Goal: Task Accomplishment & Management: Manage account settings

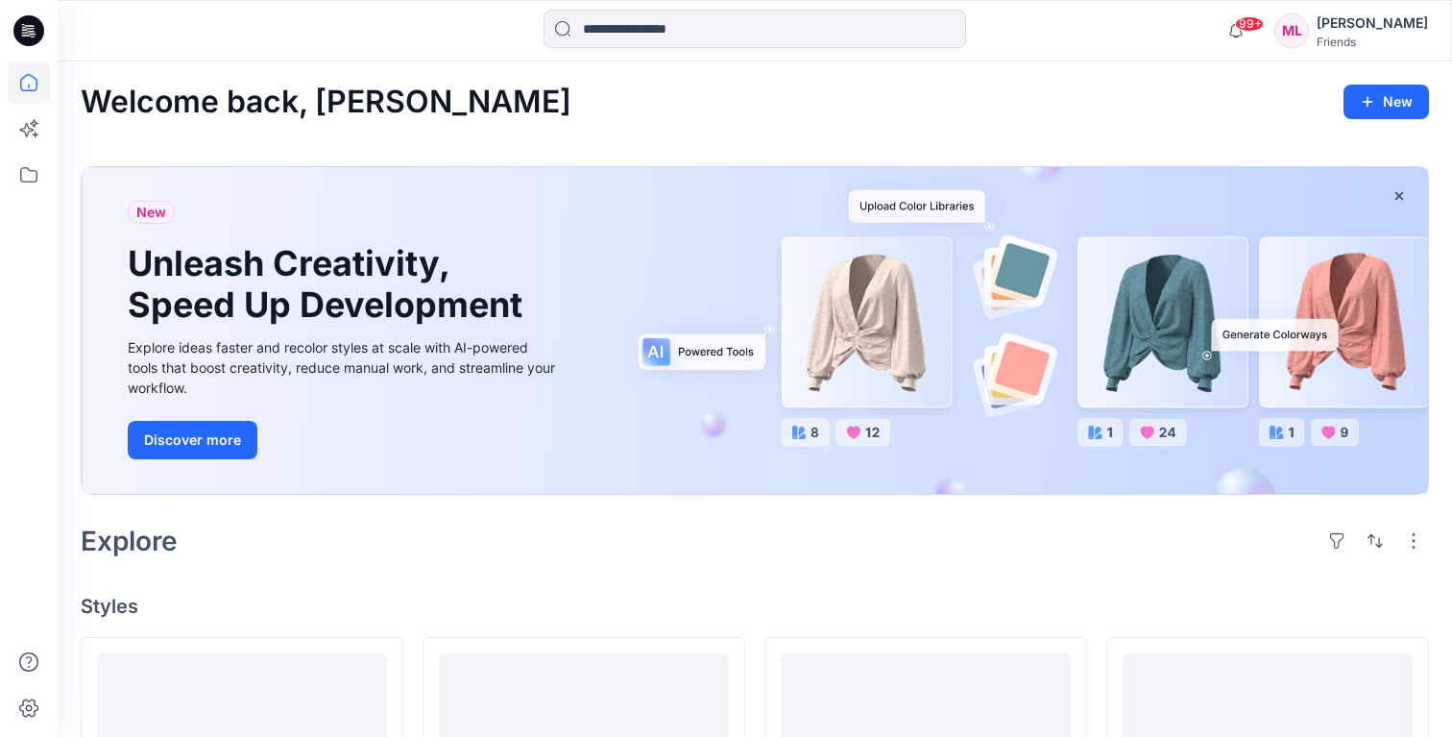
click at [1382, 36] on div "Friends" at bounding box center [1372, 42] width 111 height 14
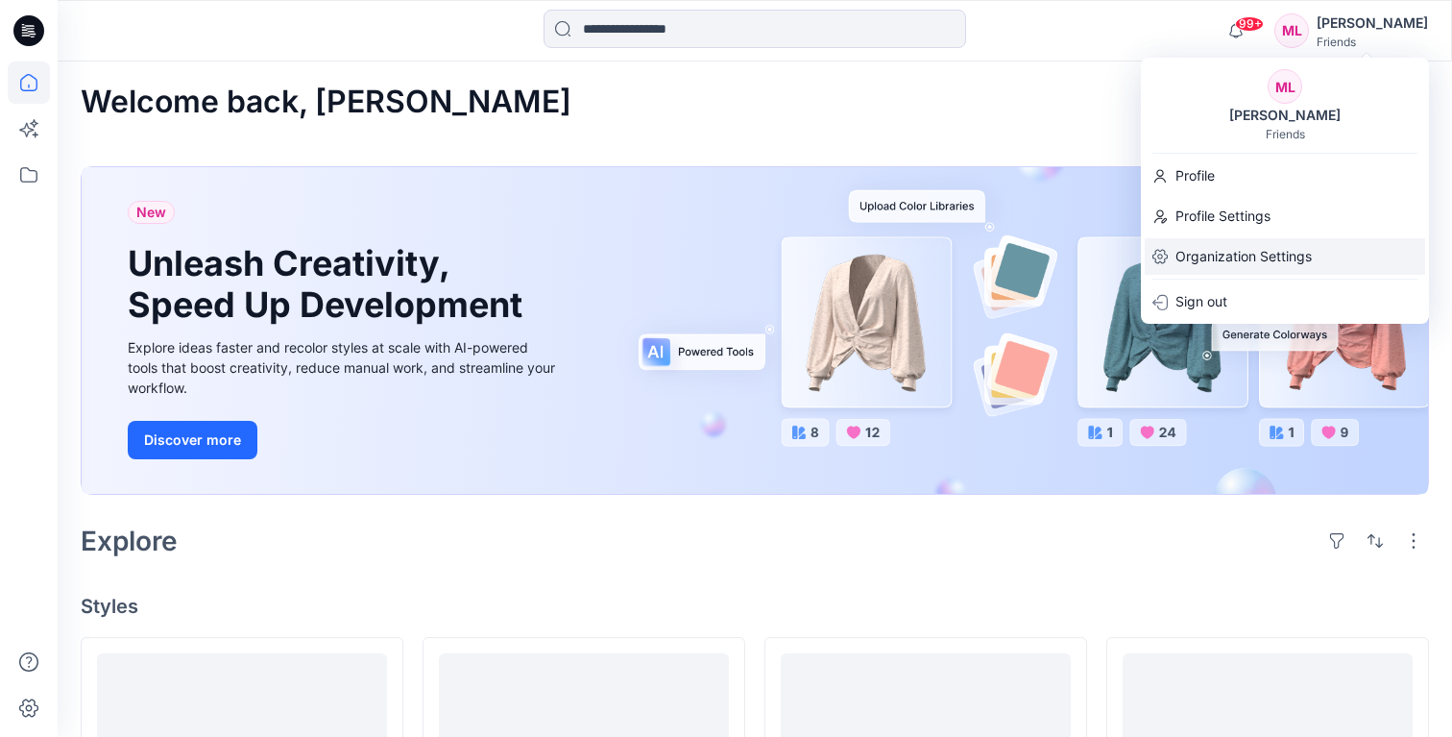
click at [1264, 251] on p "Organization Settings" at bounding box center [1244, 256] width 136 height 36
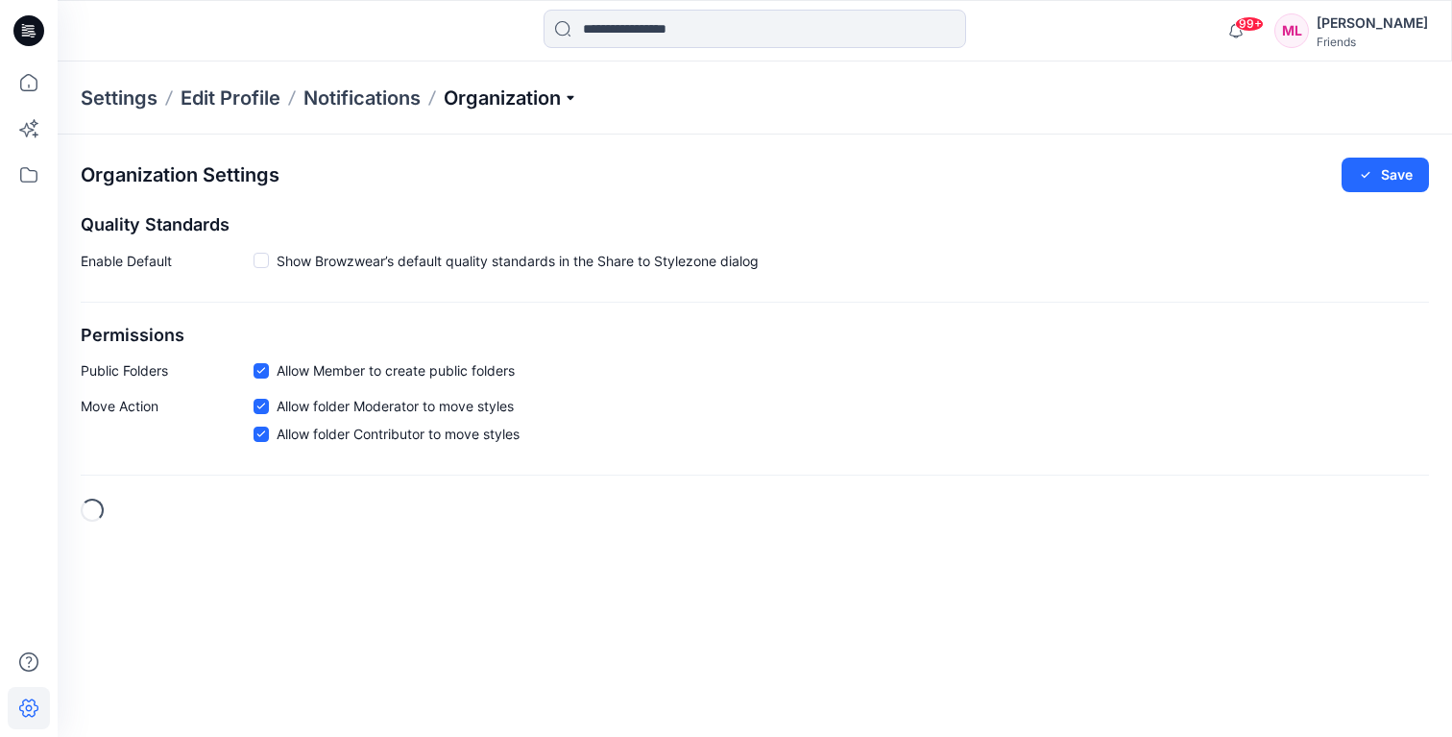
click at [541, 95] on p "Organization" at bounding box center [511, 98] width 134 height 27
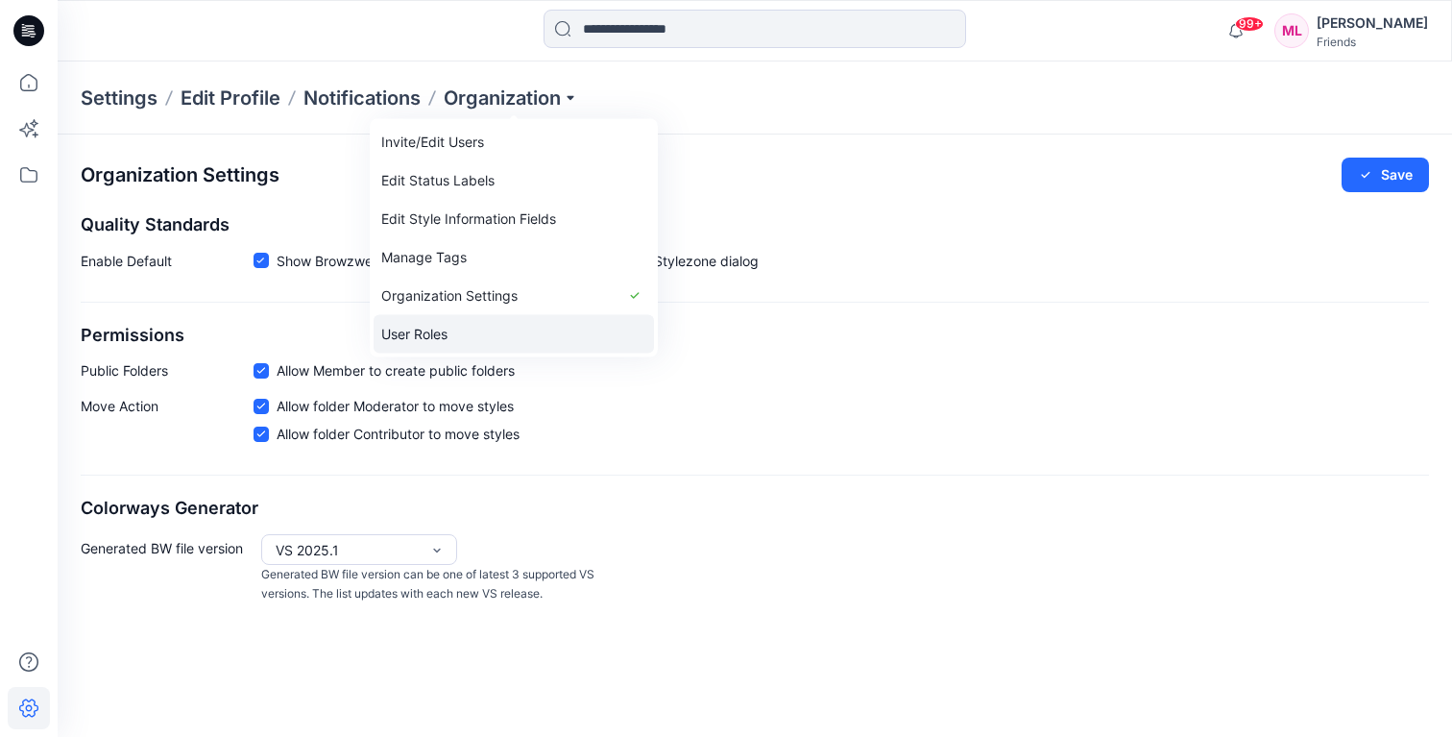
click at [481, 329] on link "User Roles" at bounding box center [514, 334] width 280 height 38
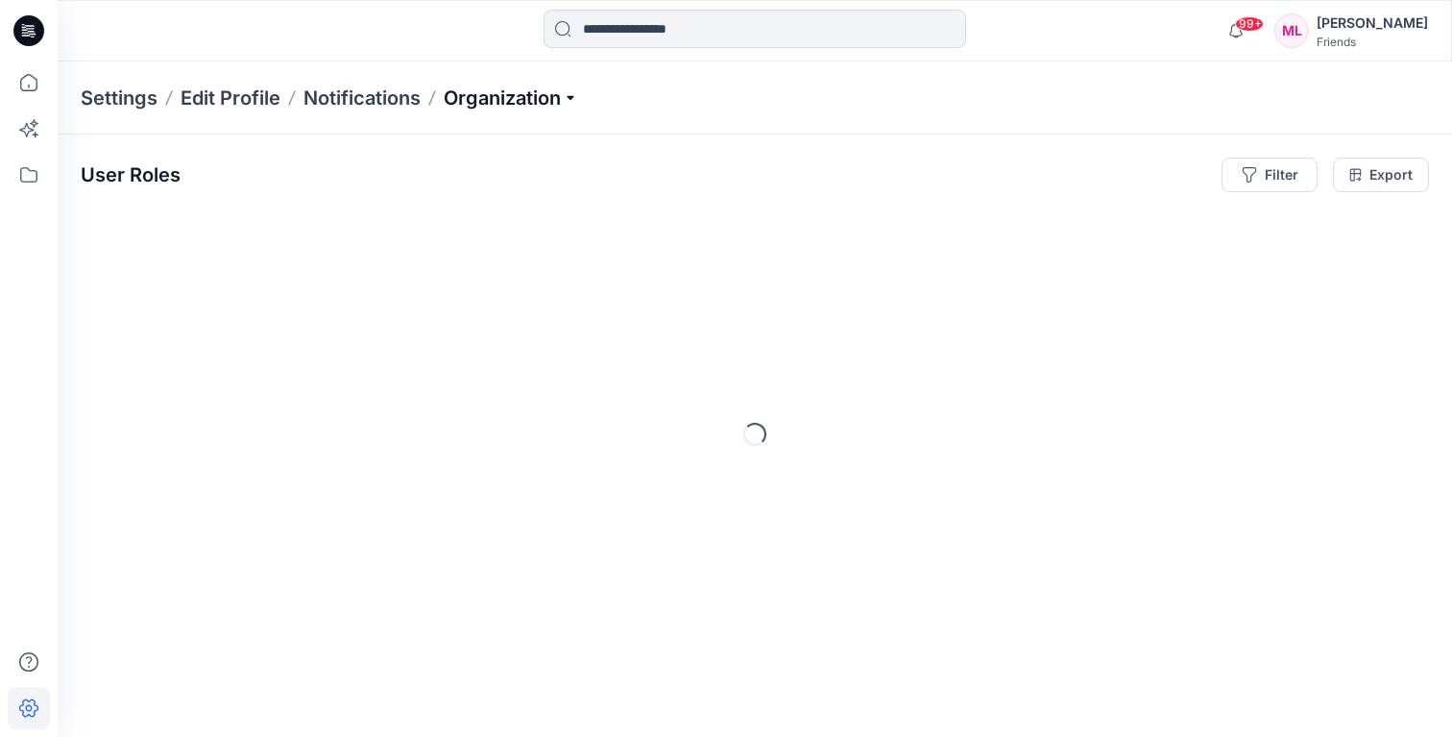
click at [498, 109] on p "Organization" at bounding box center [511, 98] width 134 height 27
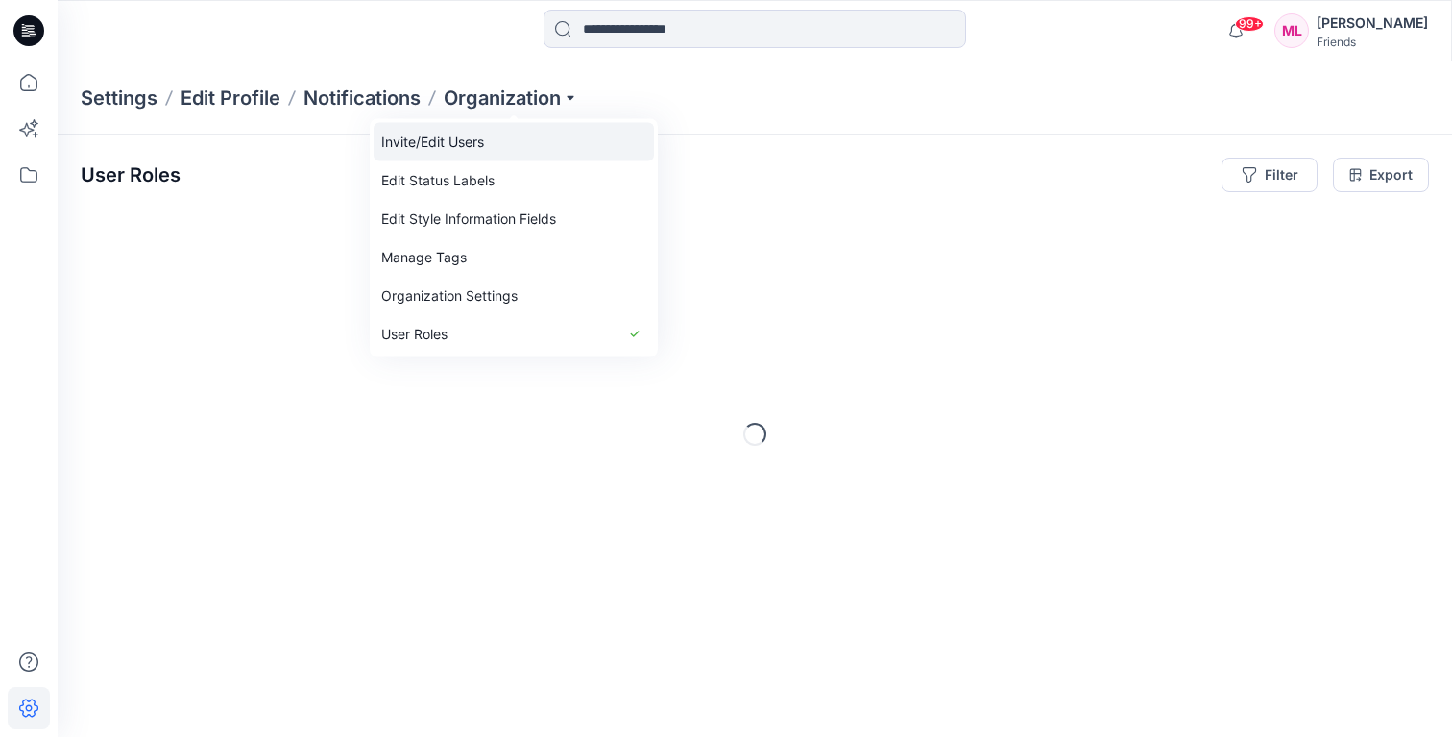
click at [479, 141] on link "Invite/Edit Users" at bounding box center [514, 142] width 280 height 38
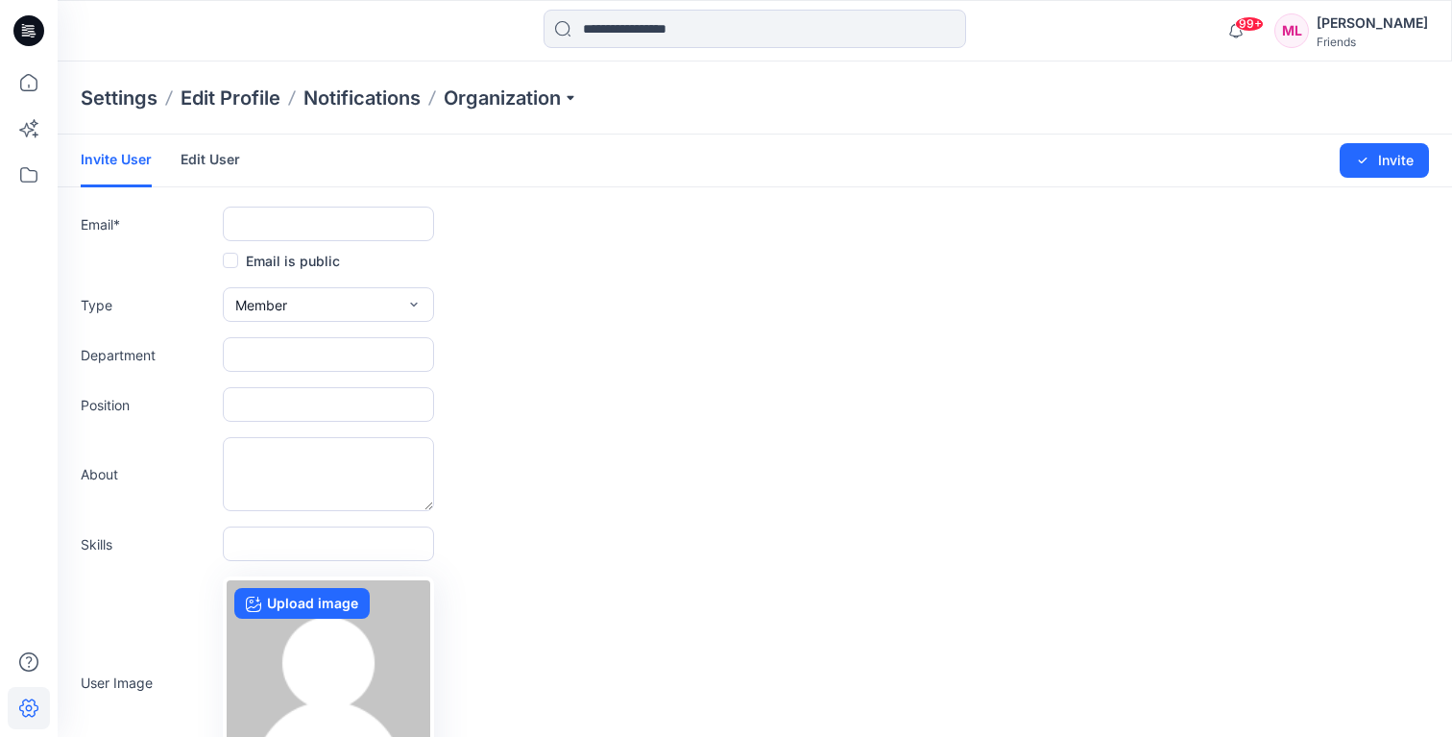
click at [213, 147] on link "Edit User" at bounding box center [211, 159] width 60 height 50
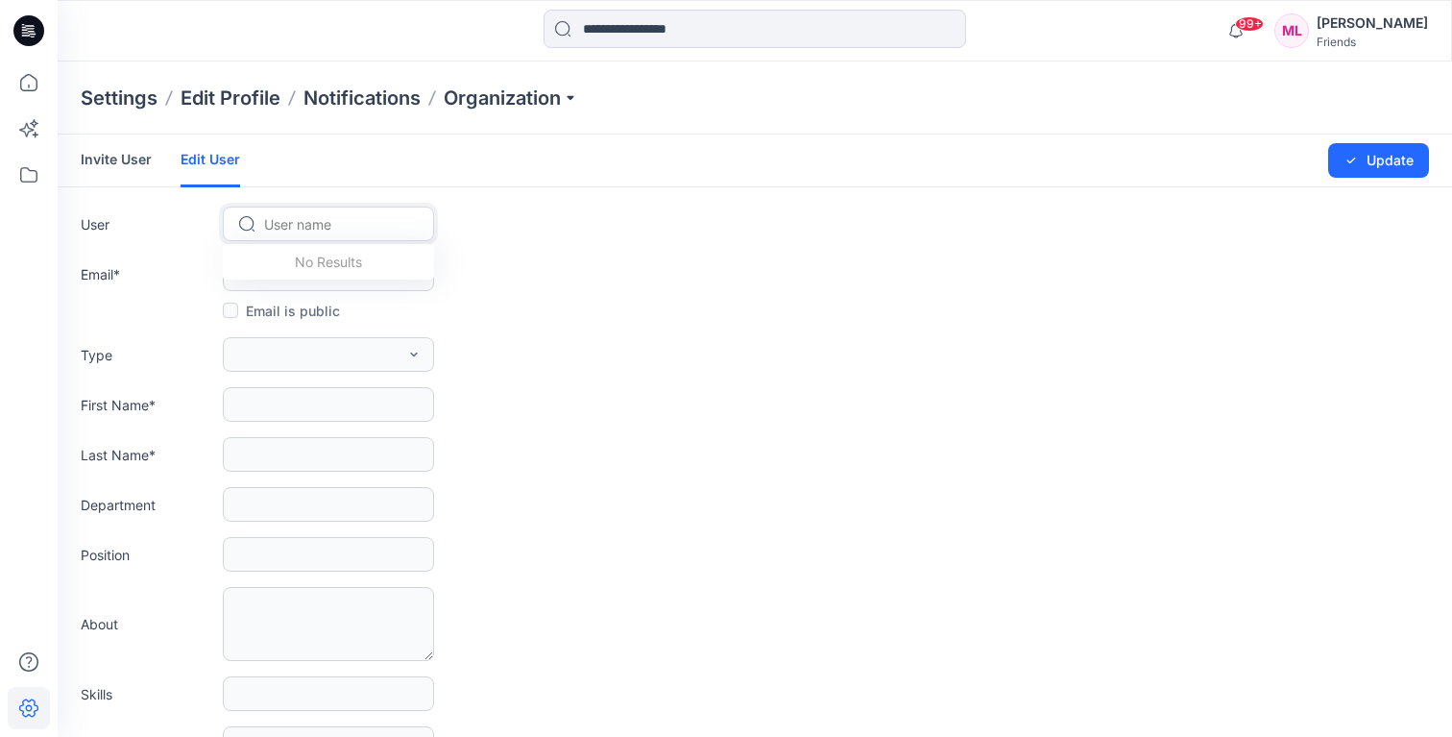
click at [285, 222] on div at bounding box center [340, 224] width 152 height 24
type input "**********"
type input "*"
click at [681, 291] on form "Invite User Edit User Changes Saved Update User Use Up and Down to choose optio…" at bounding box center [755, 495] width 1395 height 723
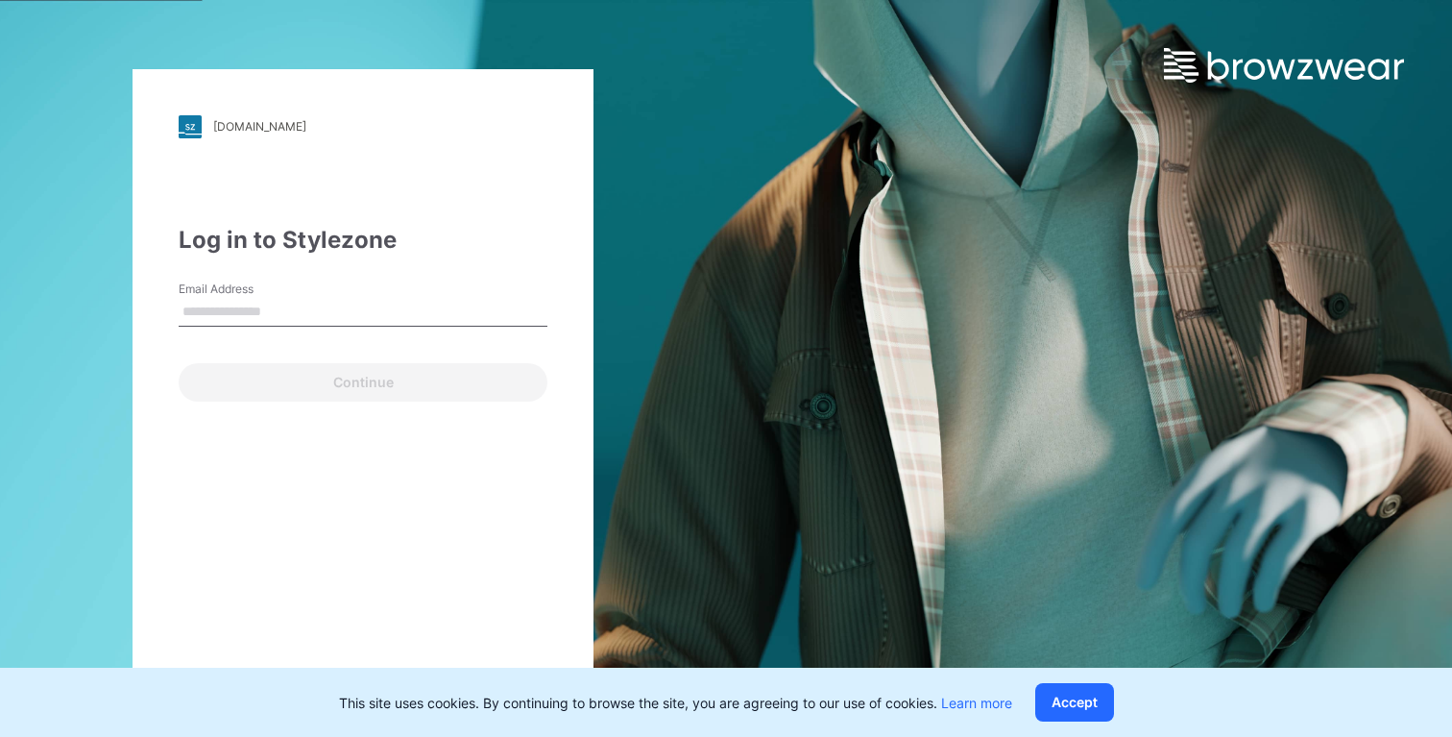
type input "**********"
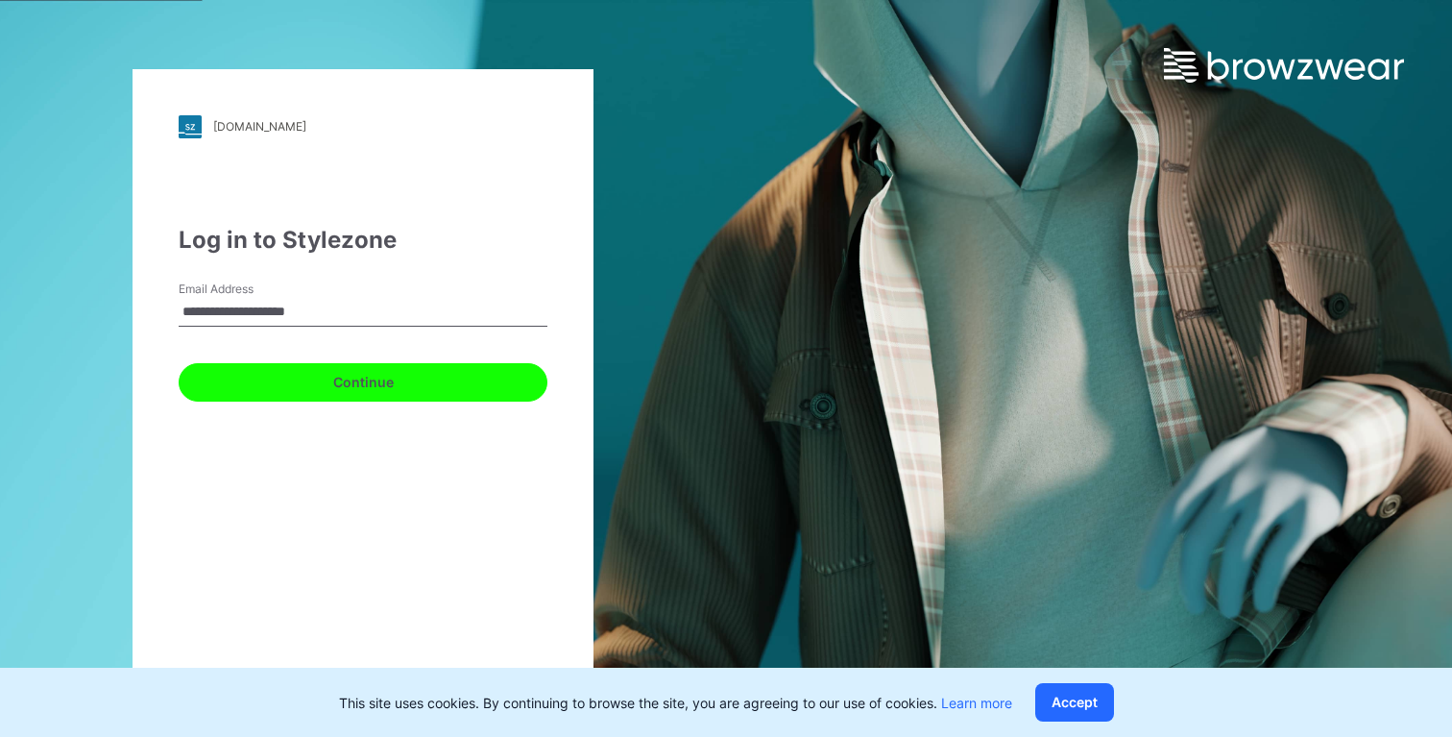
click at [416, 381] on button "Continue" at bounding box center [363, 382] width 369 height 38
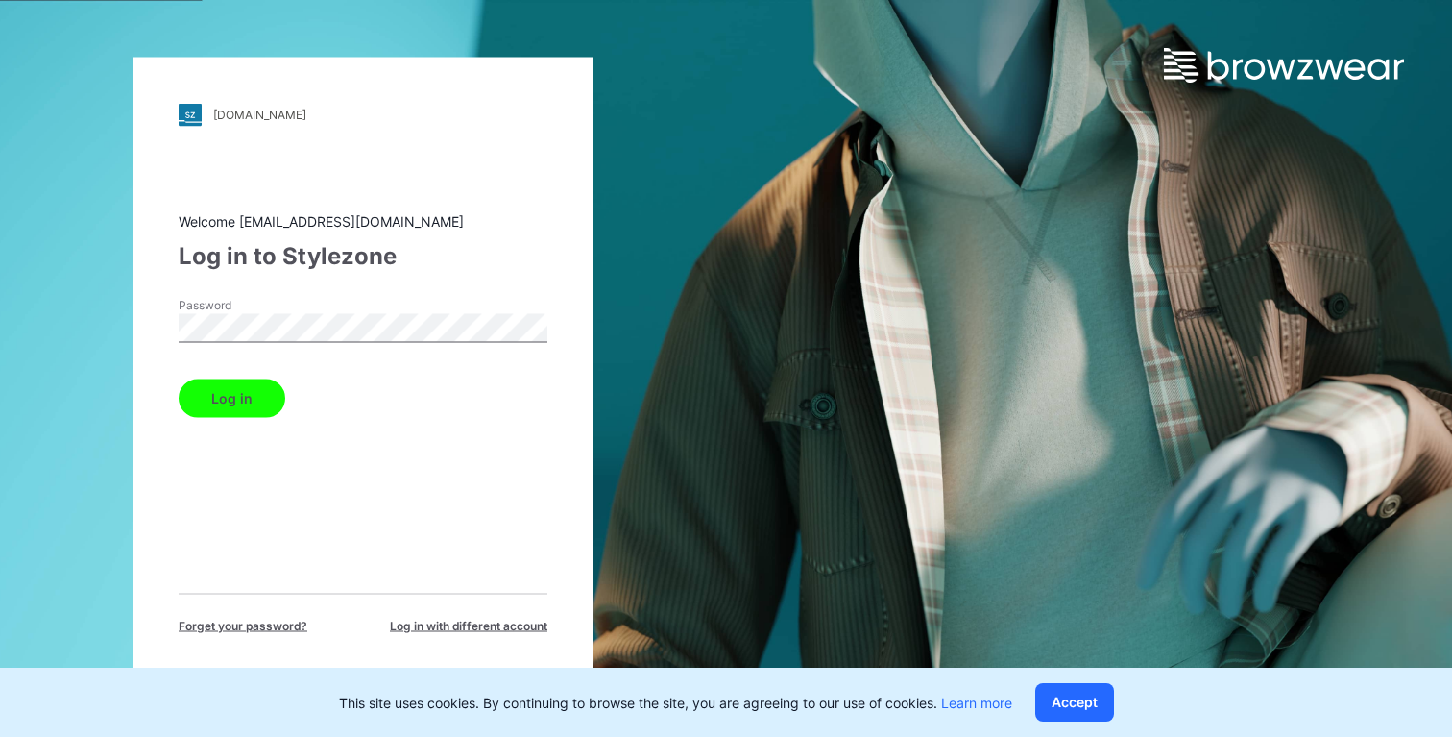
click at [210, 402] on button "Log in" at bounding box center [232, 397] width 107 height 38
